Goal: Task Accomplishment & Management: Complete application form

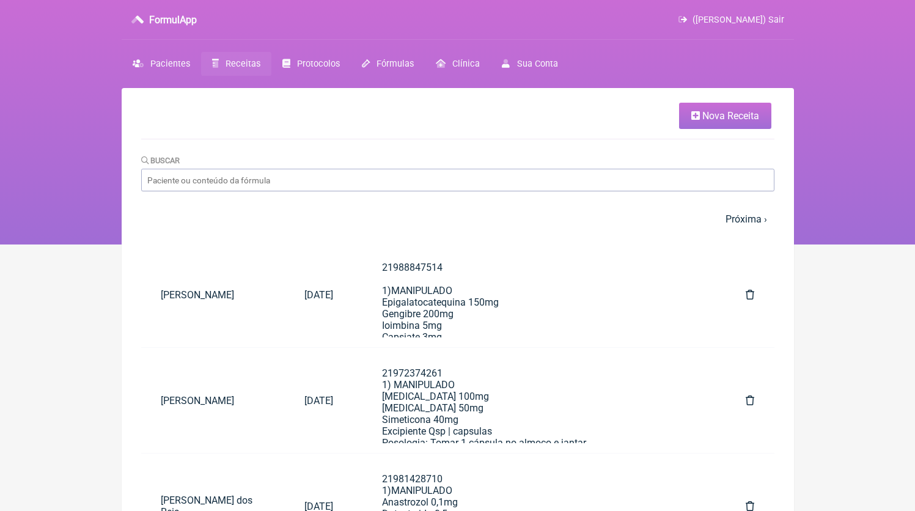
click at [747, 115] on span "Nova Receita" at bounding box center [730, 116] width 57 height 12
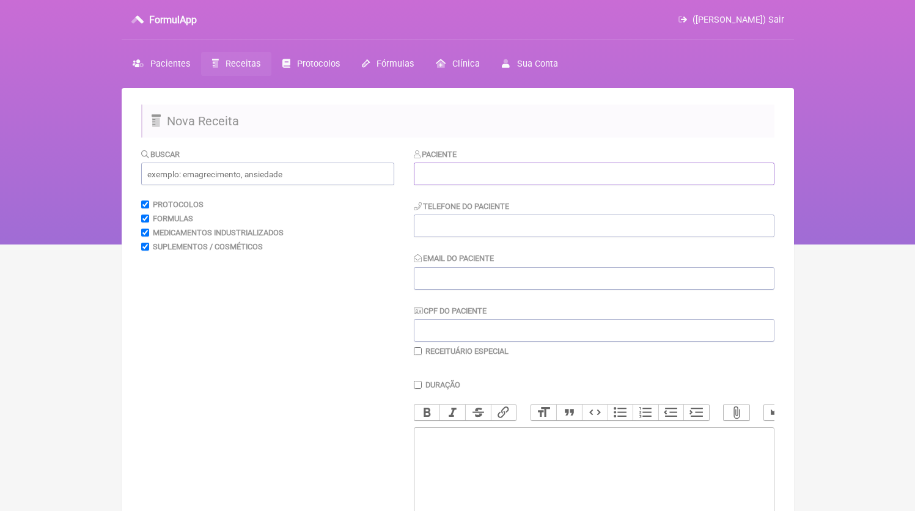
click at [457, 166] on input "text" at bounding box center [594, 174] width 361 height 23
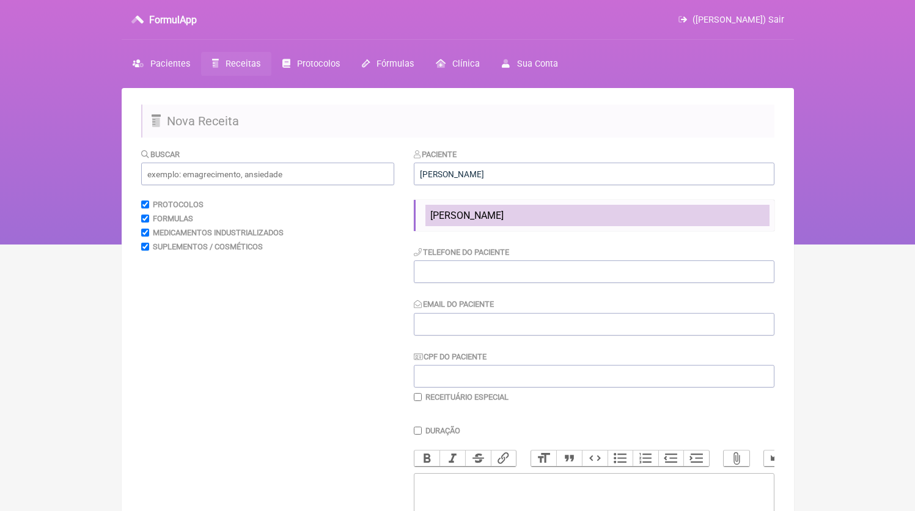
click at [498, 226] on li "[PERSON_NAME]" at bounding box center [598, 215] width 344 height 21
type input "[PERSON_NAME]"
type input "21964091533"
type input "[EMAIL_ADDRESS][DOMAIN_NAME]"
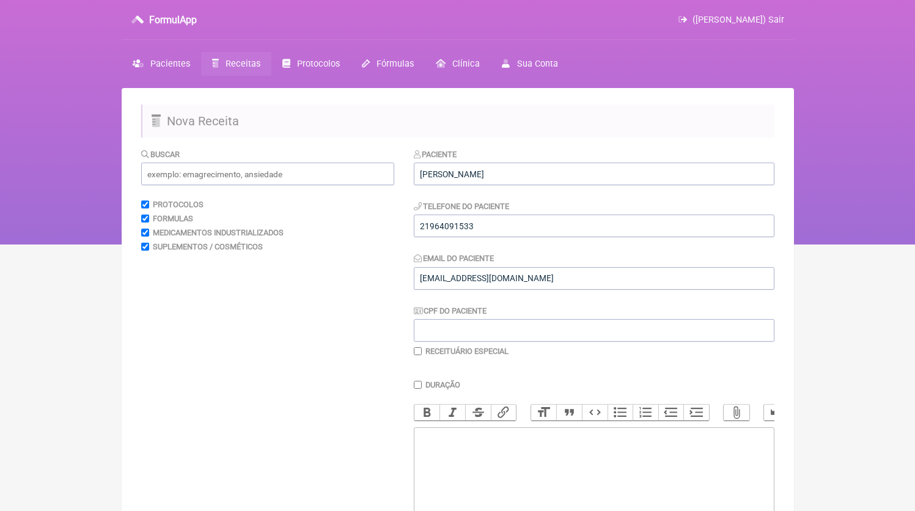
click at [495, 238] on div "Paciente [PERSON_NAME] França Telefone do Paciente 21964091533 Email do Pacient…" at bounding box center [594, 252] width 361 height 208
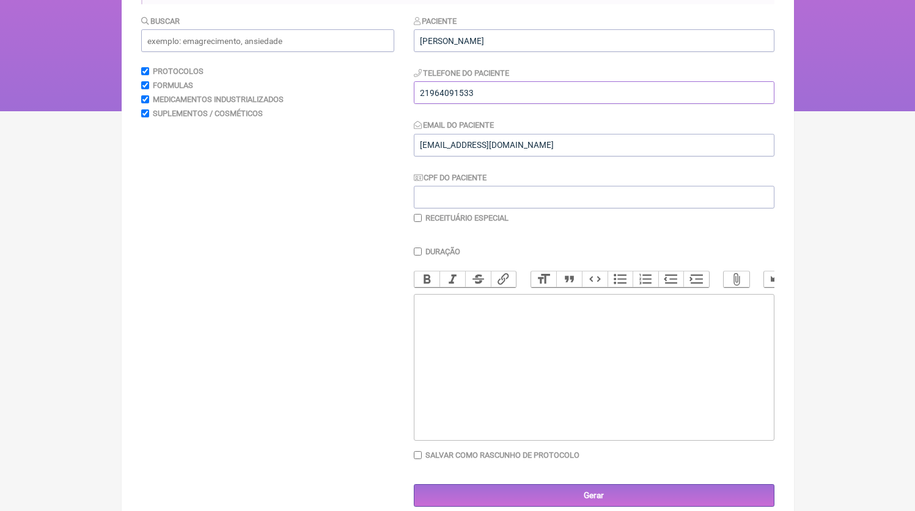
click at [531, 90] on input "21964091533" at bounding box center [594, 92] width 361 height 23
click at [542, 355] on trix-editor at bounding box center [594, 367] width 361 height 147
paste trix-editor "<div>21964091533</div>"
paste trix-editor "<div>21964091533<br><br>21964091533RE<br>1) MANIPULADO<br>Oxandrolona 15mg<br>H…"
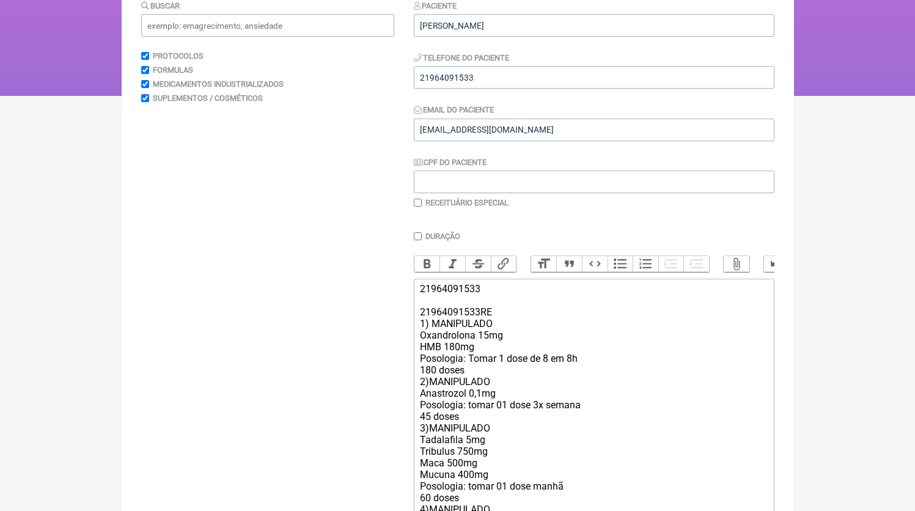
scroll to position [164, 0]
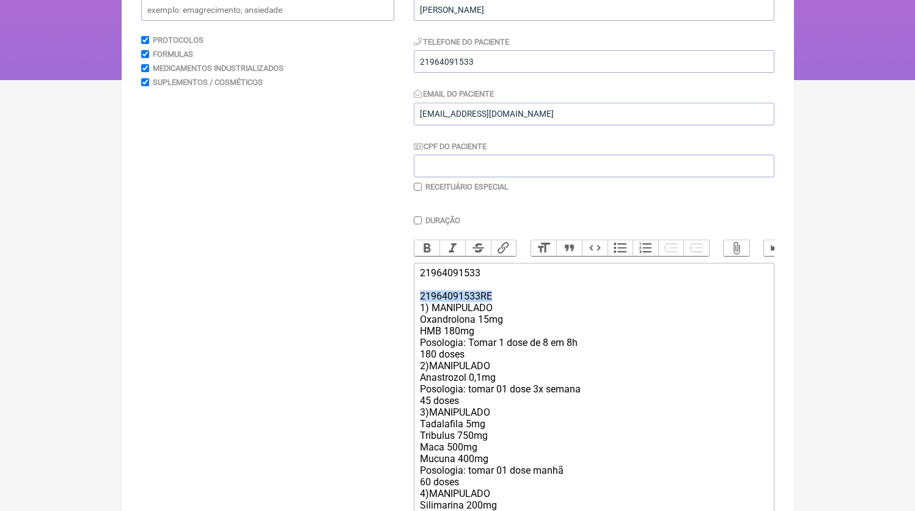
drag, startPoint x: 504, startPoint y: 312, endPoint x: 384, endPoint y: 307, distance: 120.6
click at [384, 307] on form "Buscar Protocolos Formulas Medicamentos Industrializados Suplementos / Cosmétic…" at bounding box center [457, 305] width 633 height 645
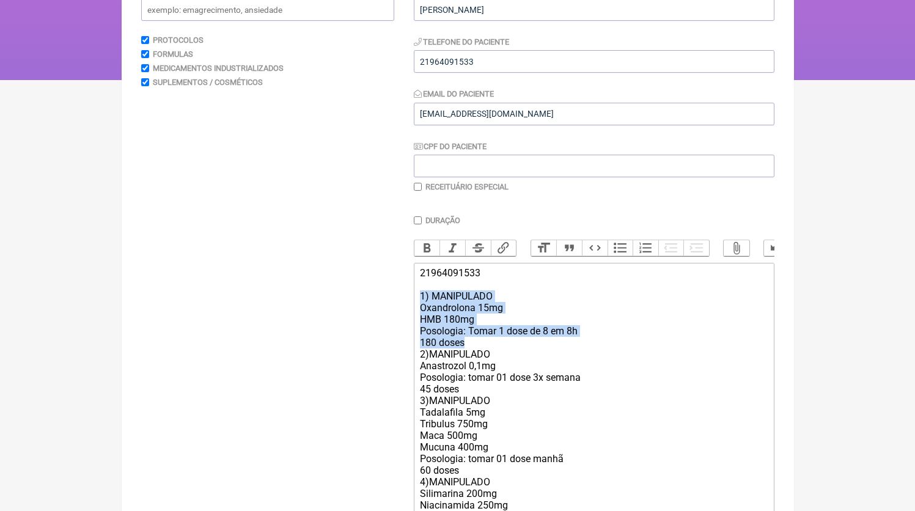
drag, startPoint x: 484, startPoint y: 353, endPoint x: 383, endPoint y: 311, distance: 109.1
click at [383, 311] on form "Buscar Protocolos Formulas Medicamentos Industrializados Suplementos / Cosmétic…" at bounding box center [457, 299] width 633 height 633
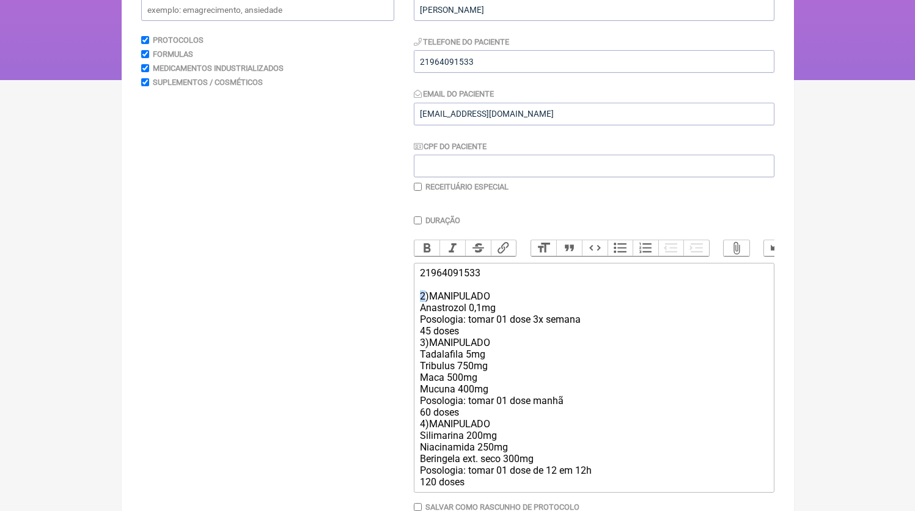
drag, startPoint x: 424, startPoint y: 311, endPoint x: 416, endPoint y: 311, distance: 8.6
click at [416, 311] on trix-editor "21964091533 2)MANIPULADO Anastrozol 0,1mg Posologia: tomar 01 dose 3x semana 45…" at bounding box center [594, 378] width 361 height 230
click at [476, 342] on div "21964091533 1)MANIPULADO Anastrozol 0,1mg Posologia: tomar 01 dose 3x semana 45…" at bounding box center [593, 377] width 347 height 221
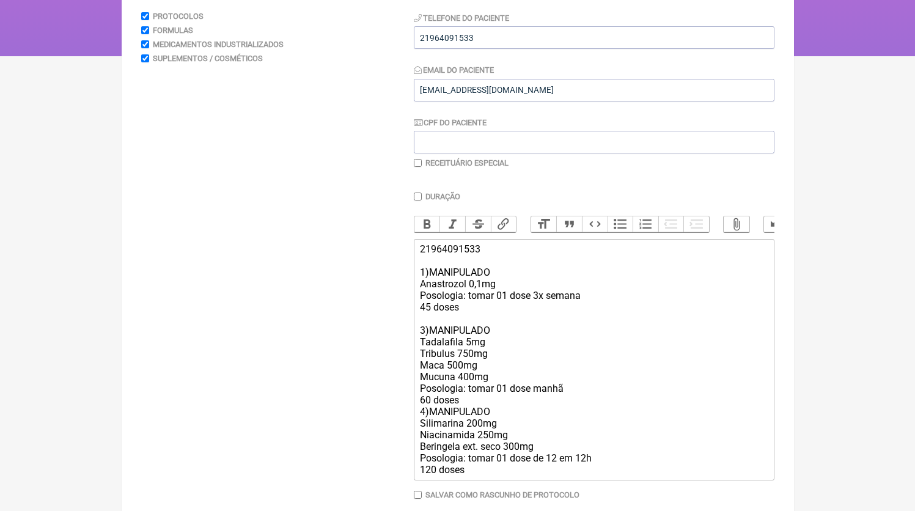
scroll to position [196, 0]
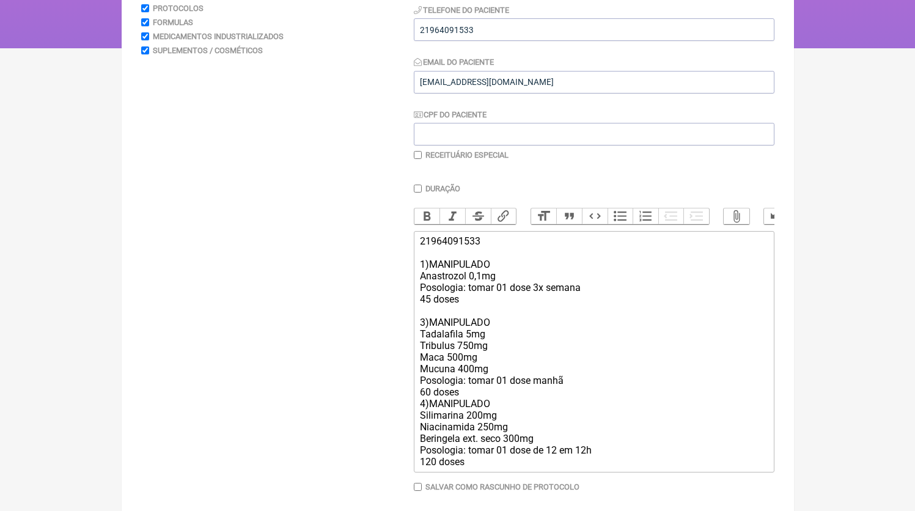
click at [471, 407] on div "21964091533 1)MANIPULADO Anastrozol 0,1mg Posologia: tomar 01 dose 3x semana 45…" at bounding box center [593, 351] width 347 height 232
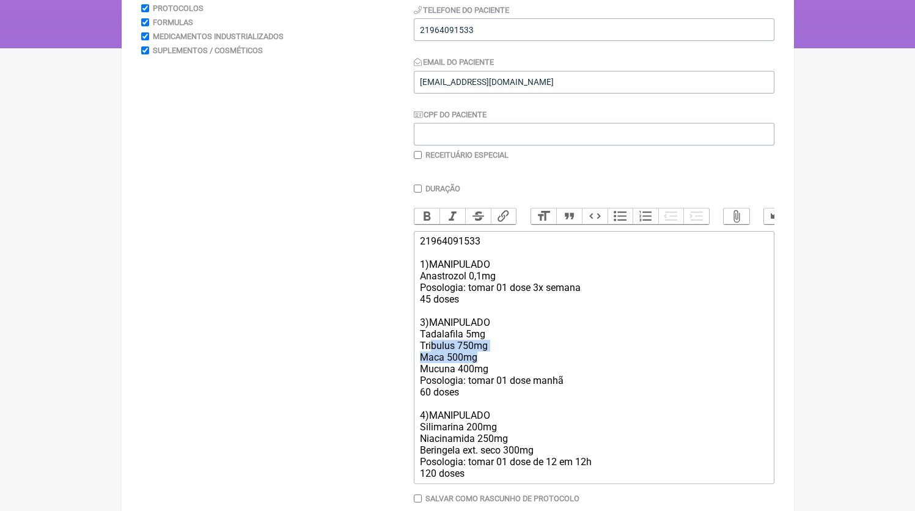
drag, startPoint x: 507, startPoint y: 375, endPoint x: 432, endPoint y: 356, distance: 77.7
click at [432, 356] on div "21964091533 1)MANIPULADO Anastrozol 0,1mg Posologia: tomar 01 dose 3x semana 45…" at bounding box center [593, 357] width 347 height 244
click at [487, 369] on div "21964091533 1)MANIPULADO Anastrozol 0,1mg Posologia: tomar 01 dose 3x semana 45…" at bounding box center [593, 357] width 347 height 244
drag, startPoint x: 506, startPoint y: 380, endPoint x: 381, endPoint y: 377, distance: 125.4
click at [381, 377] on form "Buscar Protocolos Formulas Medicamentos Industrializados Suplementos / Cosmétic…" at bounding box center [457, 251] width 633 height 599
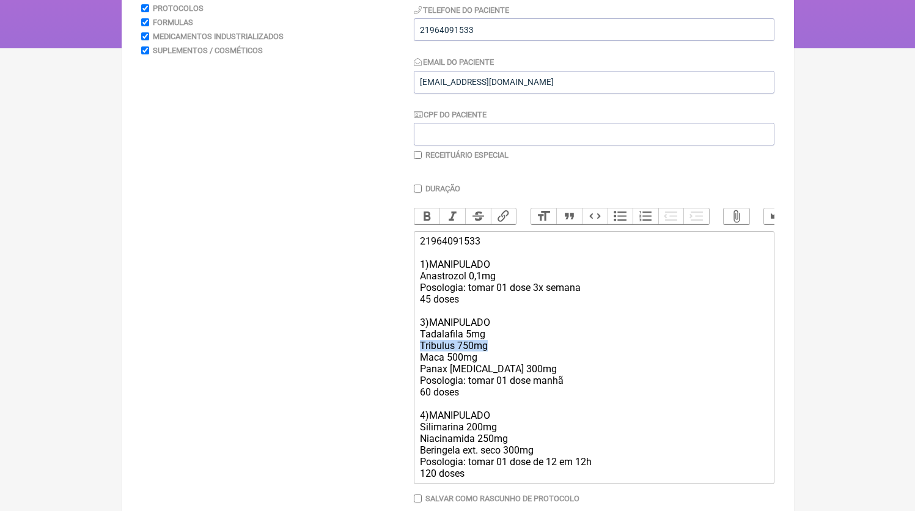
drag, startPoint x: 509, startPoint y: 361, endPoint x: 331, endPoint y: 354, distance: 177.5
click at [331, 354] on form "Buscar Protocolos Formulas Medicamentos Industrializados Suplementos / Cosmétic…" at bounding box center [457, 251] width 633 height 599
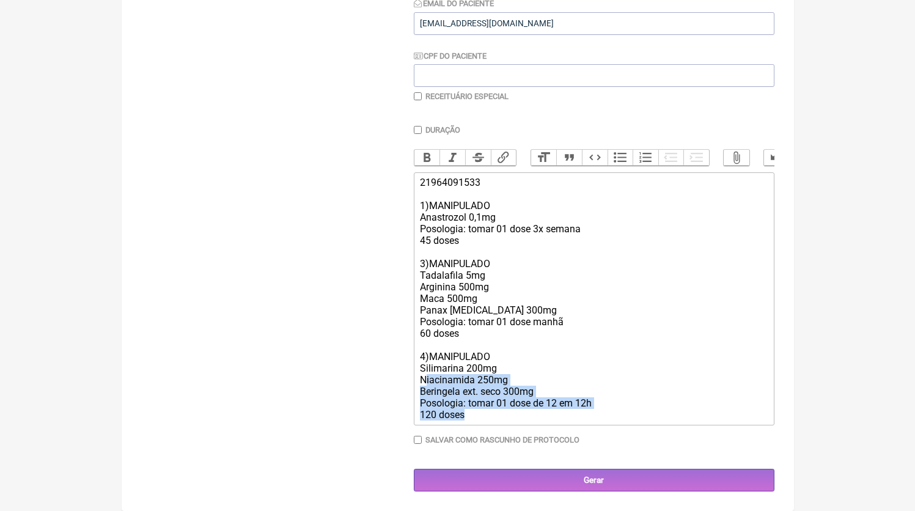
drag, startPoint x: 477, startPoint y: 423, endPoint x: 426, endPoint y: 385, distance: 64.3
click at [426, 385] on trix-editor "21964091533 1)MANIPULADO Anastrozol 0,1mg Posologia: tomar 01 dose 3x semana 45…" at bounding box center [594, 298] width 361 height 253
click at [443, 377] on div "21964091533 1)MANIPULADO Anastrozol 0,1mg Posologia: tomar 01 dose 3x semana 45…" at bounding box center [593, 299] width 347 height 244
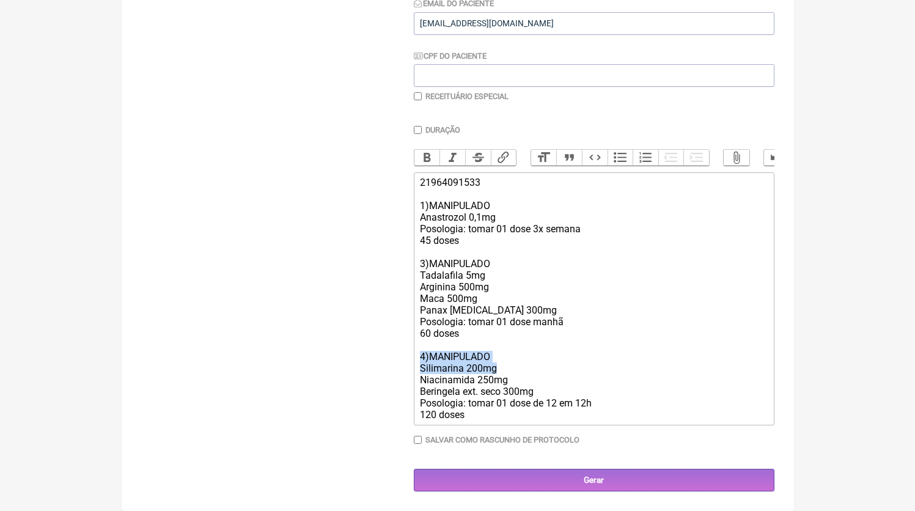
drag, startPoint x: 410, startPoint y: 362, endPoint x: 341, endPoint y: 359, distance: 68.5
click at [341, 359] on form "Buscar Protocolos Formulas Medicamentos Industrializados Suplementos / Cosmétic…" at bounding box center [457, 192] width 633 height 599
click at [509, 368] on div "21964091533 1)MANIPULADO Anastrozol 0,1mg Posologia: tomar 01 dose 3x semana 45…" at bounding box center [593, 299] width 347 height 244
drag, startPoint x: 510, startPoint y: 369, endPoint x: 326, endPoint y: 361, distance: 183.6
click at [326, 361] on form "Buscar Protocolos Formulas Medicamentos Industrializados Suplementos / Cosmétic…" at bounding box center [457, 192] width 633 height 599
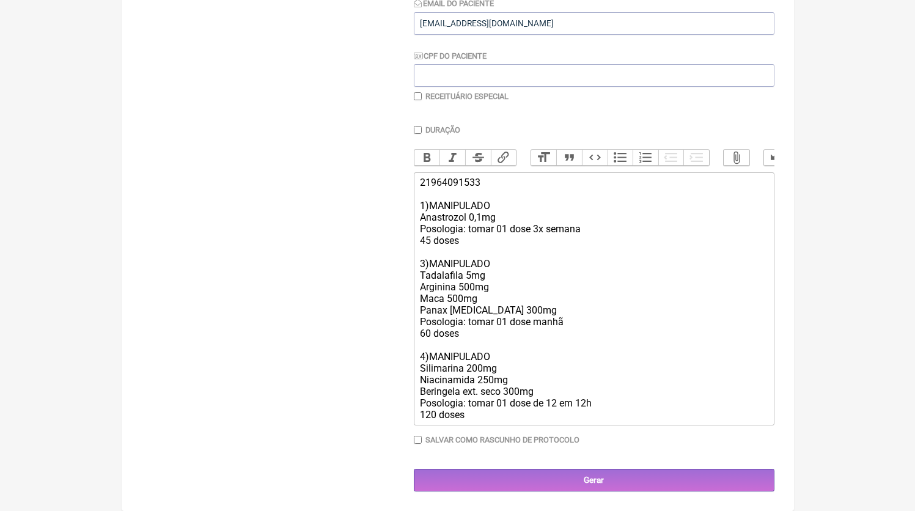
click at [326, 361] on div "Buscar Protocolos Formulas Medicamentos Industrializados Suplementos / Cosmétic…" at bounding box center [267, 192] width 253 height 599
drag, startPoint x: 511, startPoint y: 369, endPoint x: 413, endPoint y: 368, distance: 98.4
click at [413, 368] on form "Buscar Protocolos Formulas Medicamentos Industrializados Suplementos / Cosmétic…" at bounding box center [457, 192] width 633 height 599
type trix-editor "<div>21964091533<br><br>1)MANIPULADO<br>Anastrozol 0,1mg<br>Posologia: tomar 01…"
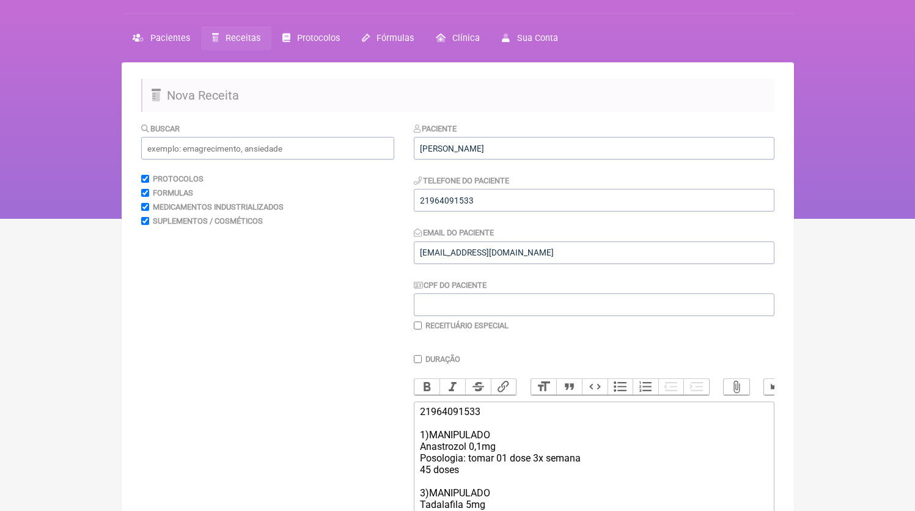
scroll to position [0, 0]
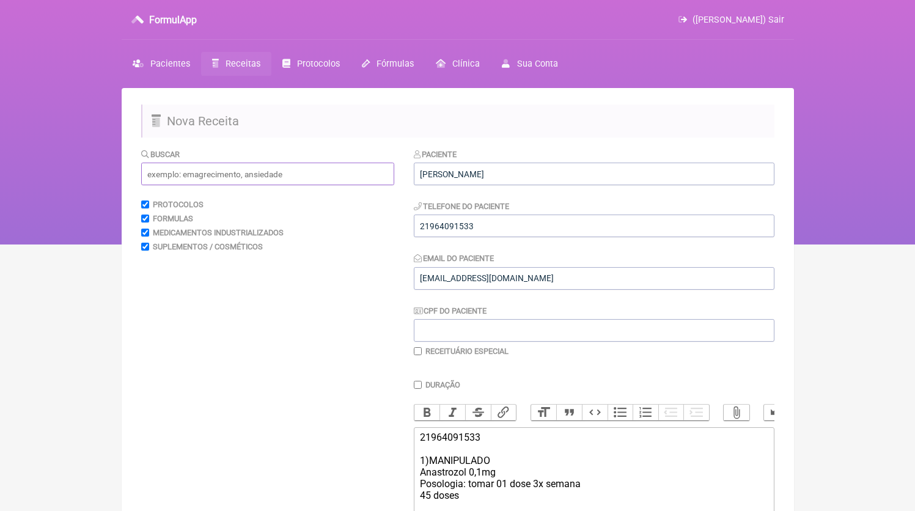
click at [241, 173] on input "text" at bounding box center [267, 174] width 253 height 23
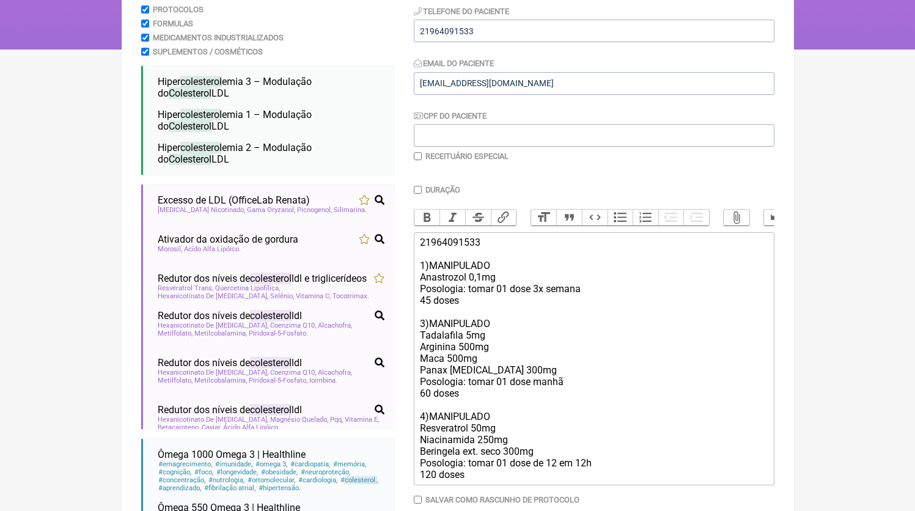
scroll to position [268, 0]
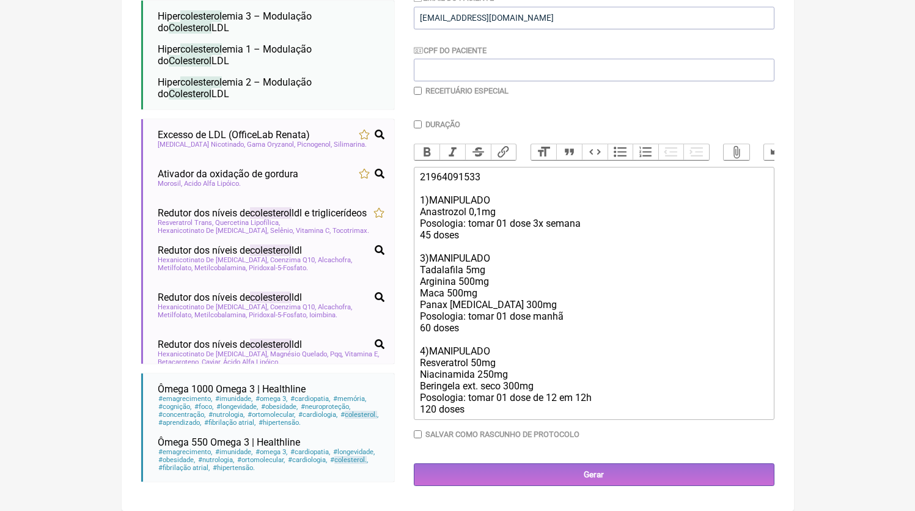
type input "colesterol"
click at [561, 393] on div "21964091533 1)MANIPULADO Anastrozol 0,1mg Posologia: tomar 01 dose 3x semana 45…" at bounding box center [593, 293] width 347 height 244
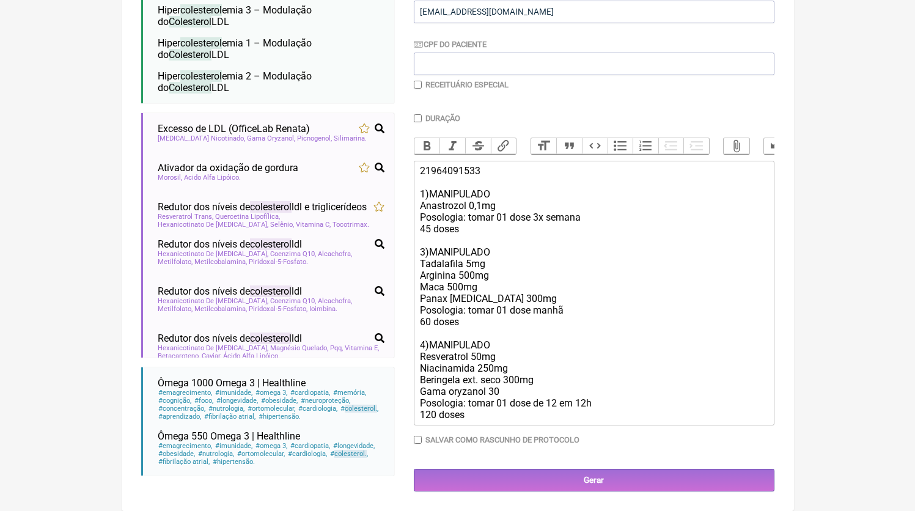
type trix-editor "<div>21964091533<br><br>1)MANIPULADO<br>Anastrozol 0,1mg<br>Posologia: tomar 01…"
click at [530, 487] on input "Gerar" at bounding box center [594, 480] width 361 height 23
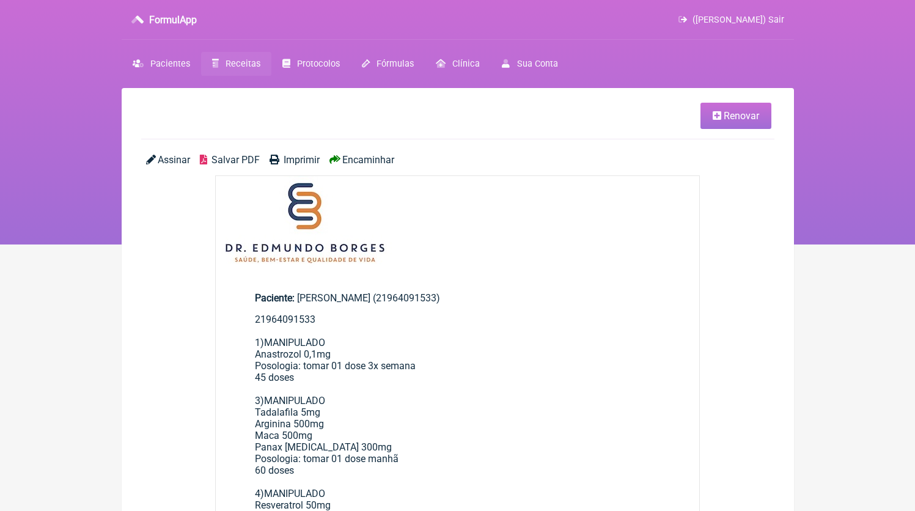
click at [229, 168] on div "Assinar Salvar PDF Imprimir Encaminhar" at bounding box center [457, 164] width 633 height 21
click at [229, 164] on span "Salvar PDF" at bounding box center [236, 160] width 48 height 12
